Goal: Find contact information: Find contact information

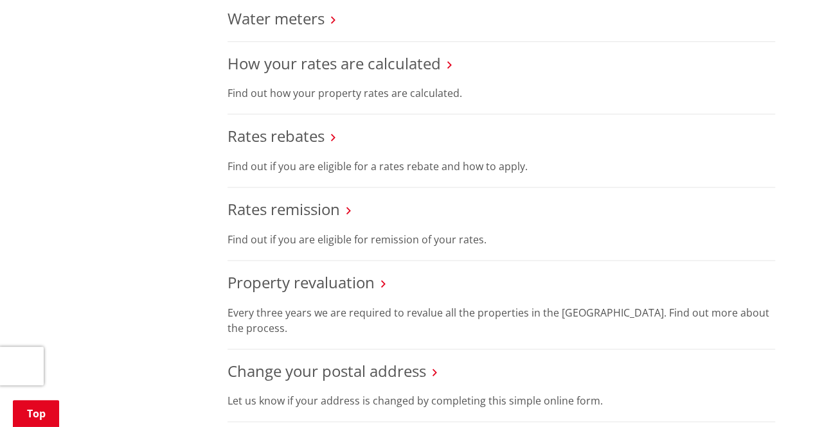
scroll to position [835, 0]
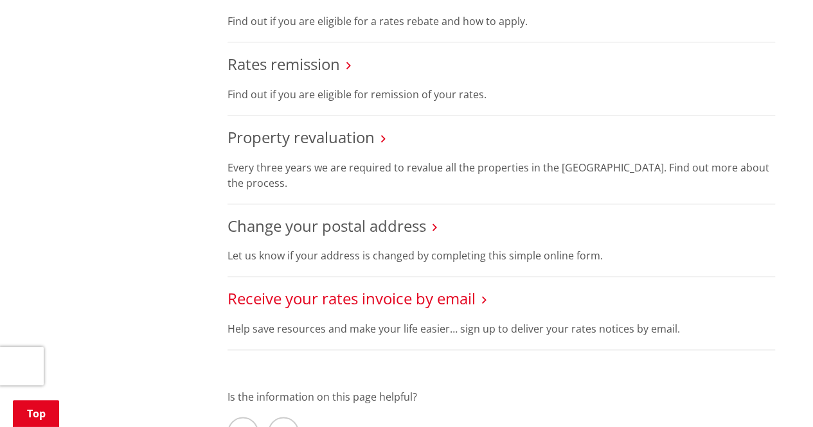
click at [324, 297] on link "Receive your rates invoice by email" at bounding box center [351, 298] width 248 height 21
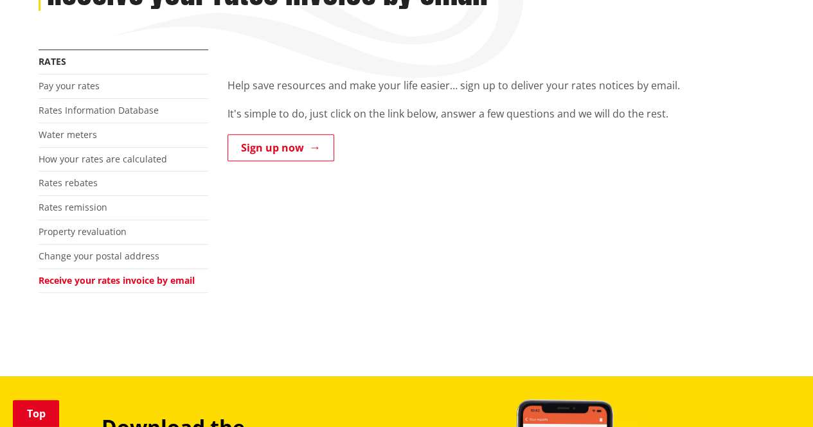
scroll to position [128, 0]
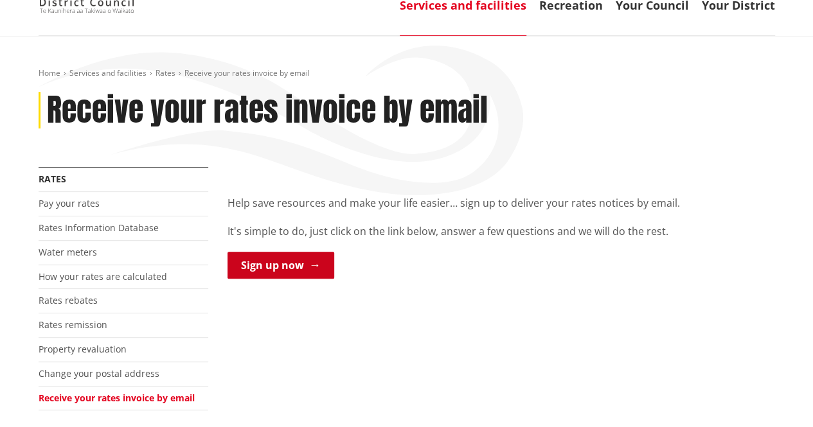
click at [270, 270] on link "Sign up now" at bounding box center [280, 265] width 107 height 27
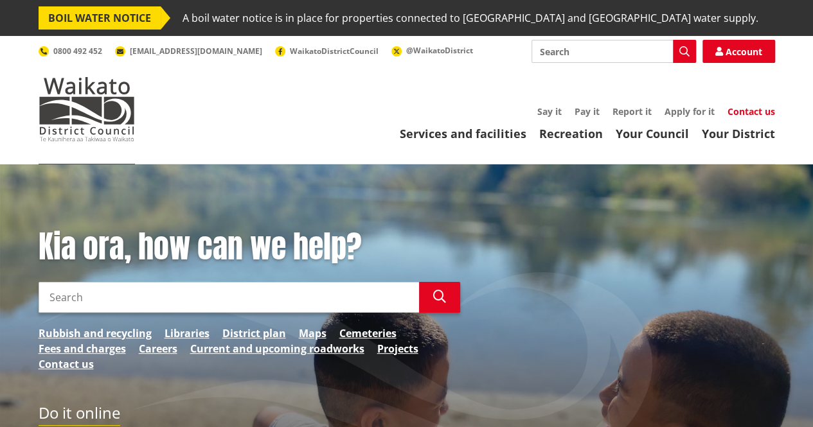
click at [750, 113] on link "Contact us" at bounding box center [751, 111] width 48 height 12
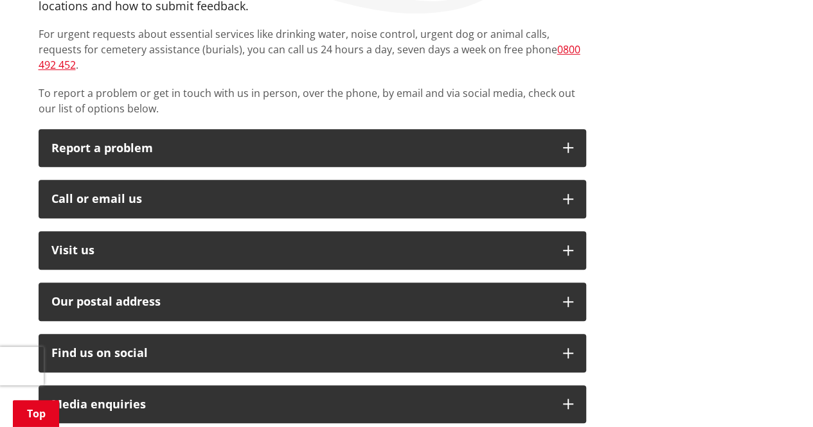
scroll to position [385, 0]
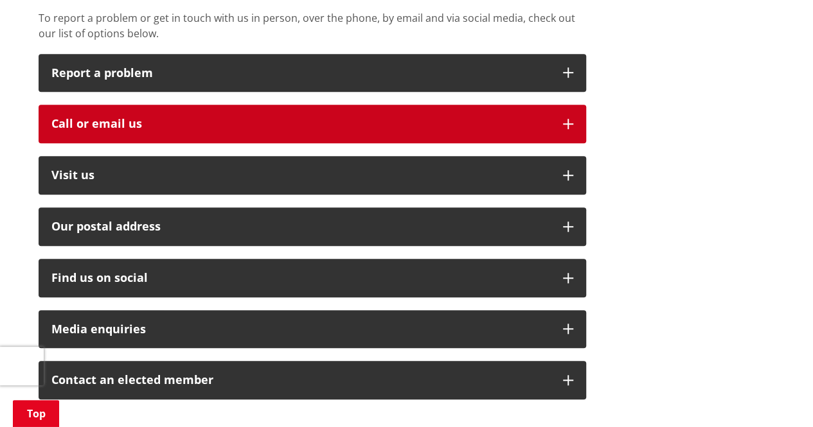
click at [522, 118] on div "Call or email us" at bounding box center [300, 124] width 499 height 13
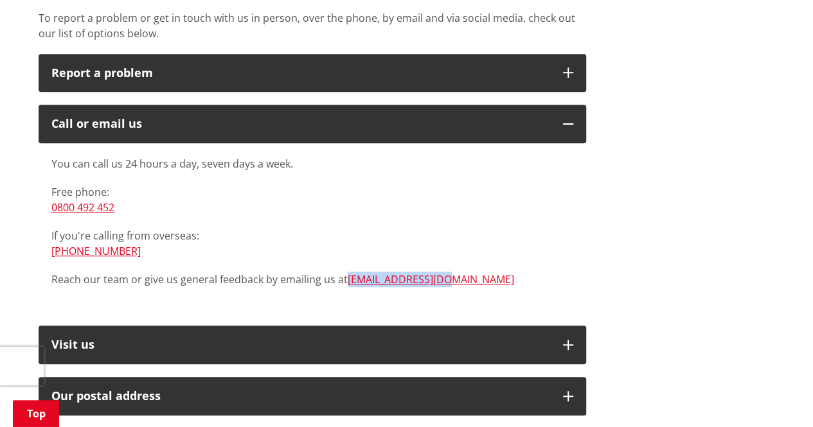
drag, startPoint x: 445, startPoint y: 264, endPoint x: 346, endPoint y: 270, distance: 99.1
click at [346, 272] on p "Reach our team or give us general feedback by emailing us at info@waidc.govt.nz" at bounding box center [312, 279] width 522 height 15
copy link "[EMAIL_ADDRESS][DOMAIN_NAME]"
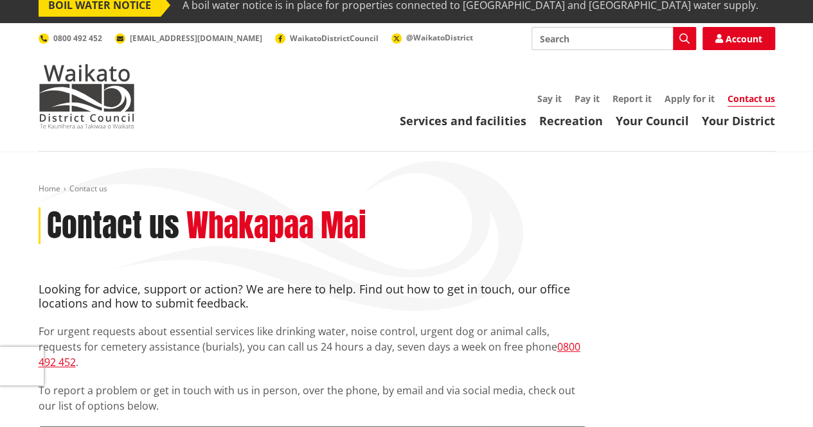
scroll to position [0, 0]
